Goal: Information Seeking & Learning: Find specific fact

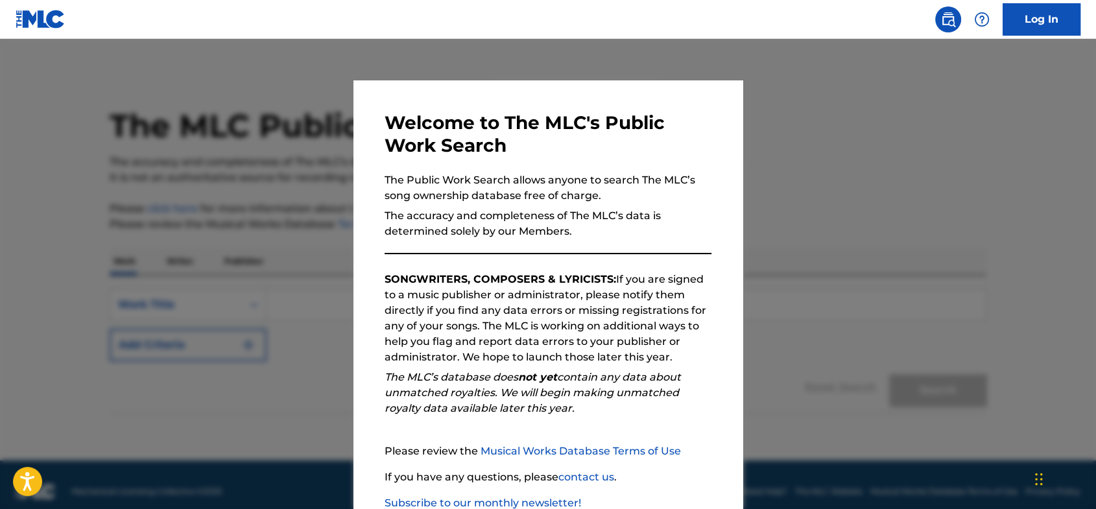
click at [675, 230] on p "The accuracy and completeness of The MLC’s data is determined solely by our Mem…" at bounding box center [548, 223] width 327 height 31
click at [862, 171] on div at bounding box center [548, 293] width 1096 height 509
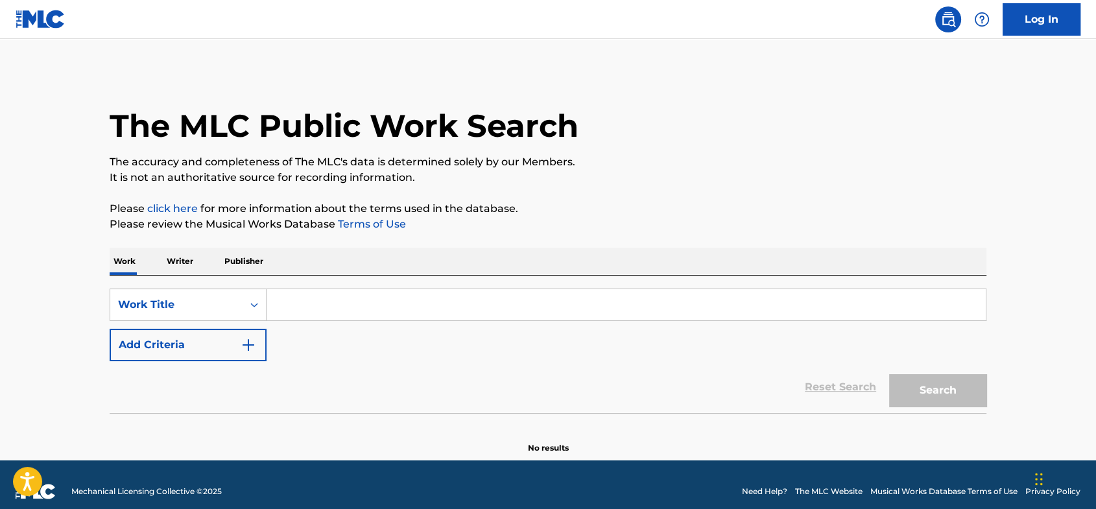
click at [294, 306] on input "Search Form" at bounding box center [626, 304] width 719 height 31
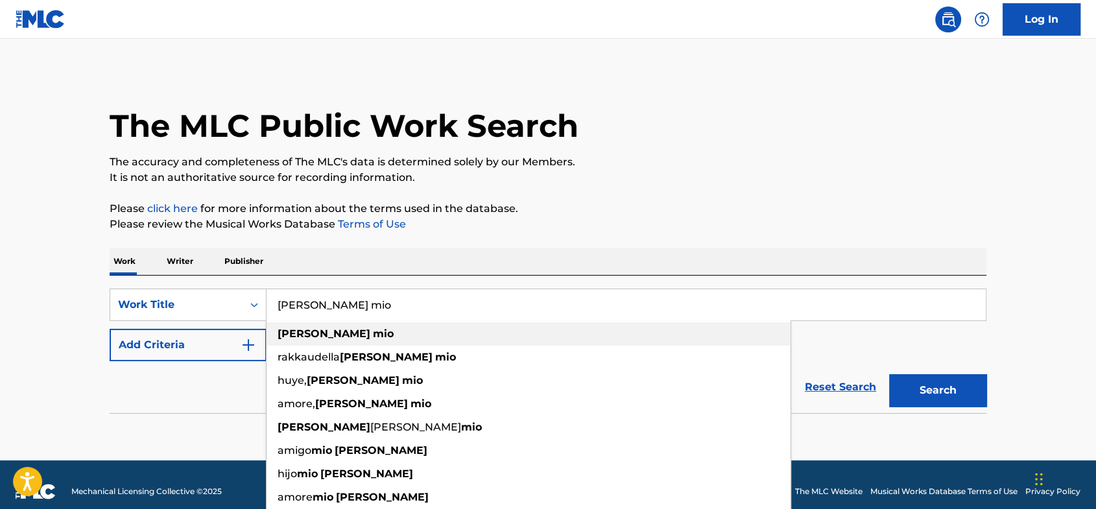
type input "[PERSON_NAME] mio"
click at [308, 332] on strong "[PERSON_NAME]" at bounding box center [324, 333] width 93 height 12
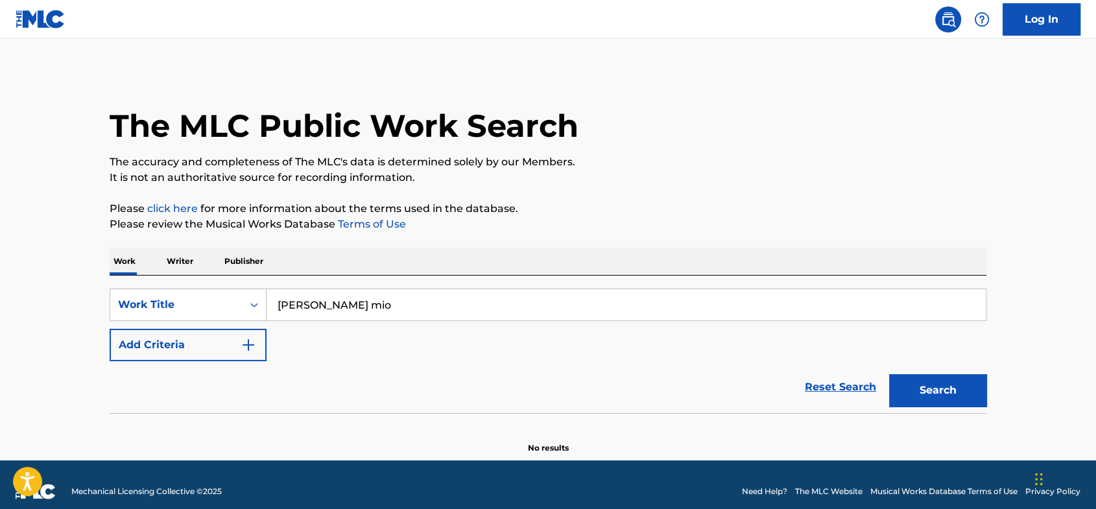
click at [249, 347] on img "Search Form" at bounding box center [249, 345] width 16 height 16
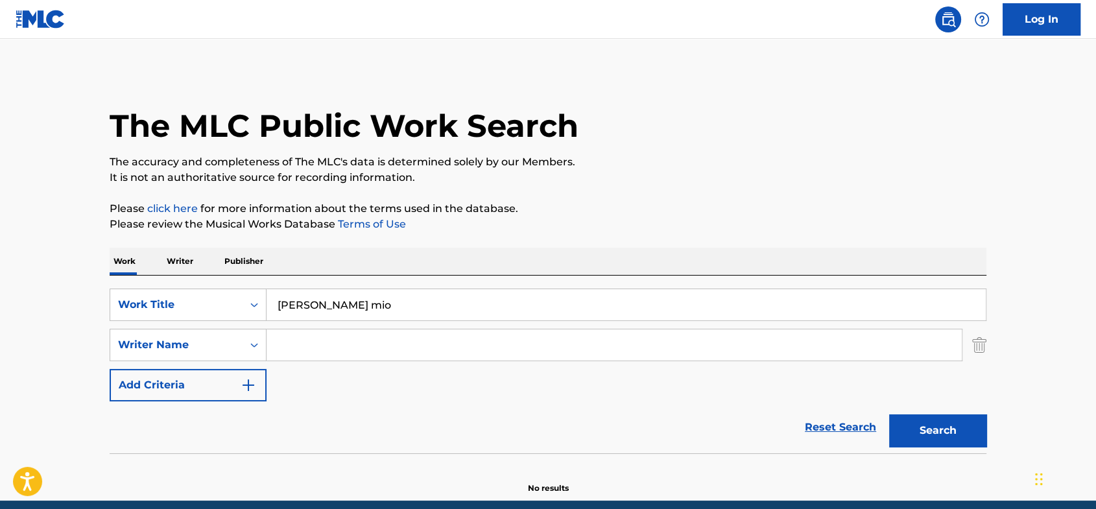
click at [327, 351] on input "Search Form" at bounding box center [614, 344] width 695 height 31
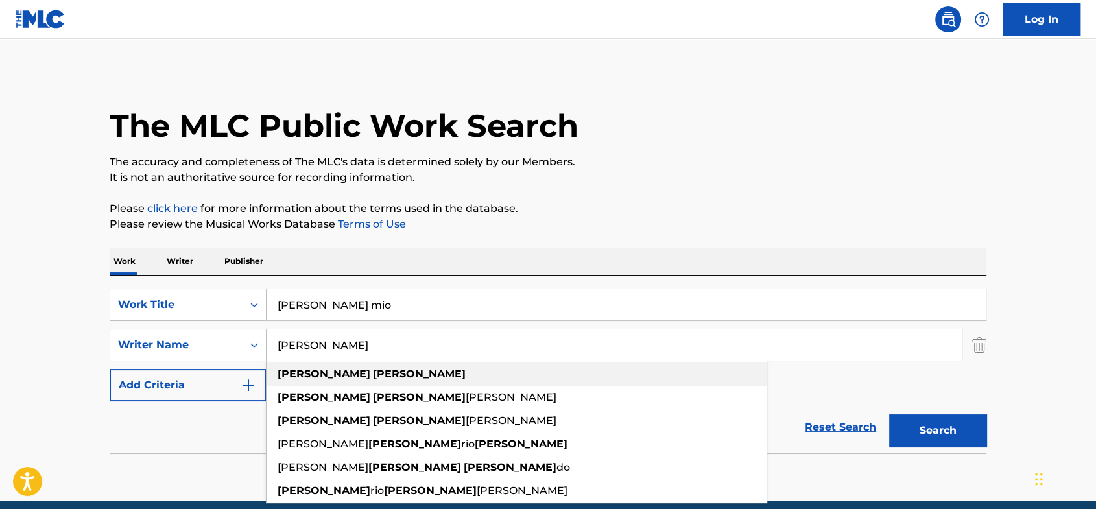
type input "[PERSON_NAME]"
click at [373, 380] on strong "[PERSON_NAME]" at bounding box center [419, 374] width 93 height 12
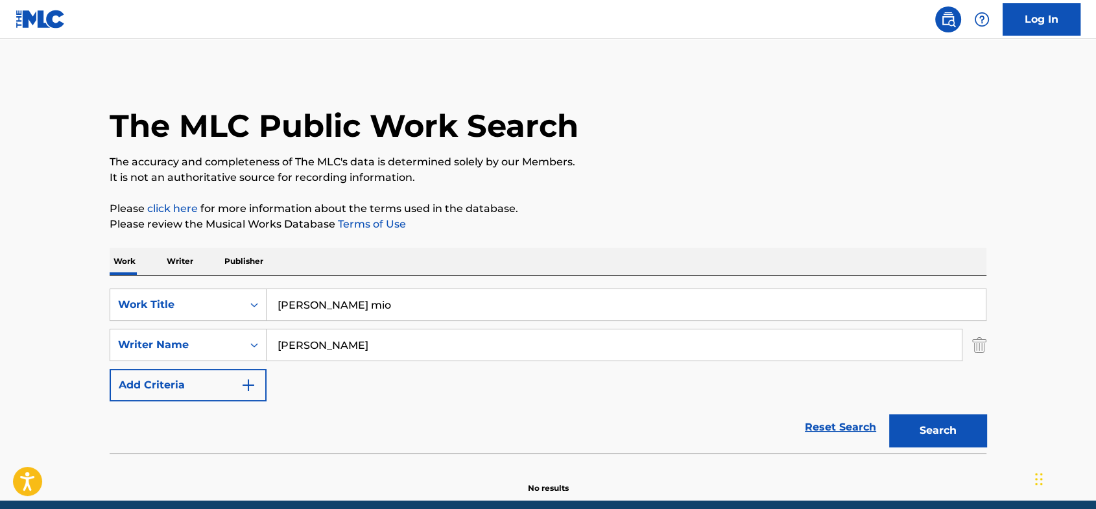
click at [911, 427] on button "Search" at bounding box center [937, 430] width 97 height 32
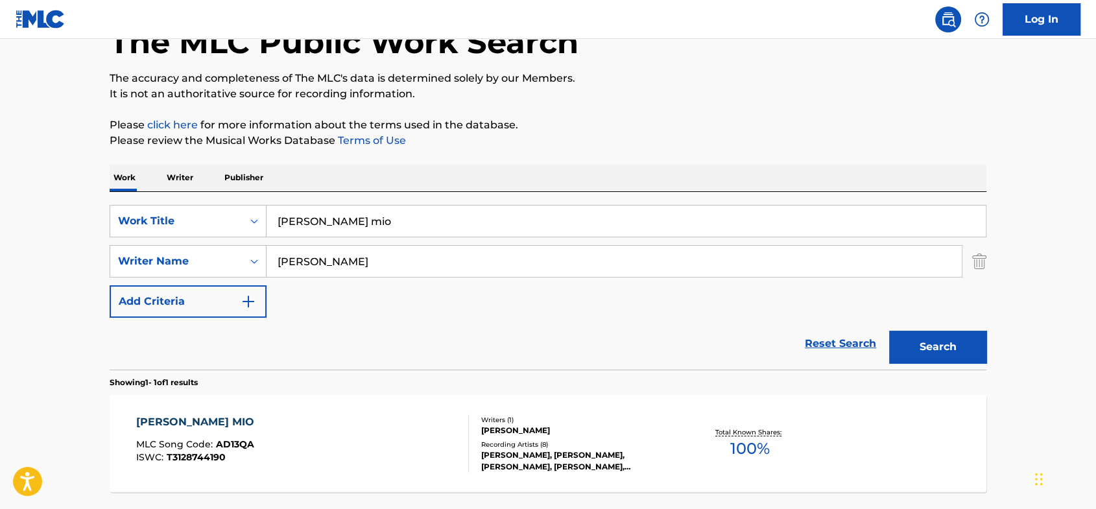
scroll to position [91, 0]
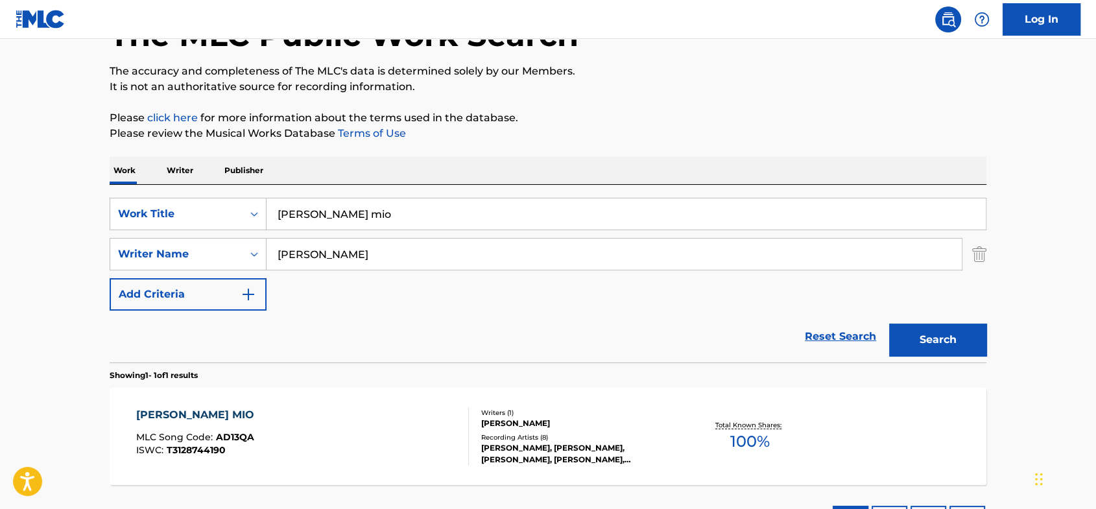
click at [187, 411] on div "[PERSON_NAME] MIO" at bounding box center [198, 415] width 125 height 16
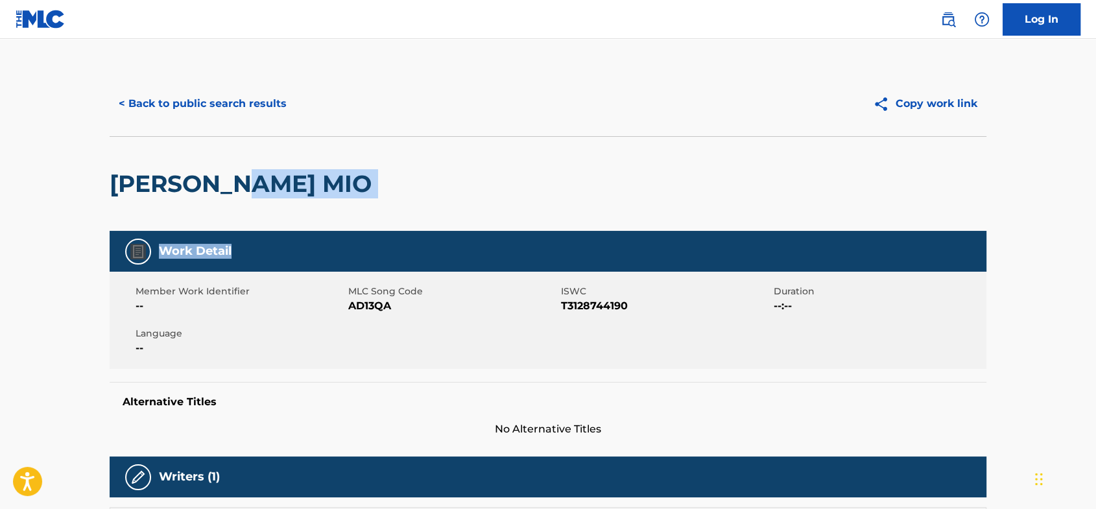
drag, startPoint x: 1095, startPoint y: 188, endPoint x: 1097, endPoint y: 254, distance: 66.2
click at [1095, 254] on html "Accessibility Screen-Reader Guide, Feedback, and Issue Reporting | New window C…" at bounding box center [548, 254] width 1096 height 509
click at [1041, 10] on link "Log In" at bounding box center [1042, 19] width 78 height 32
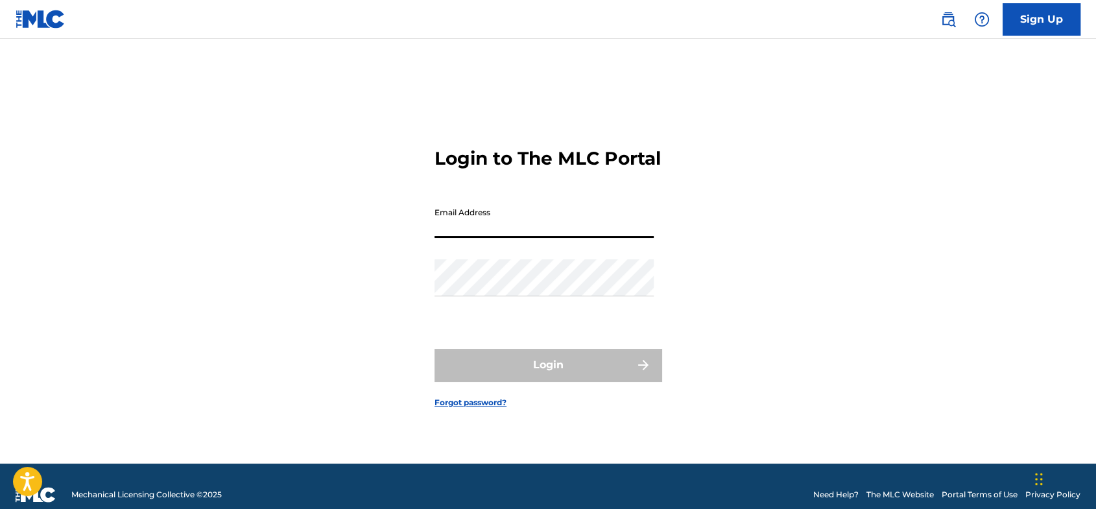
click at [477, 233] on input "Email Address" at bounding box center [543, 219] width 219 height 37
type input "a"
type input "r"
